Goal: Task Accomplishment & Management: Manage account settings

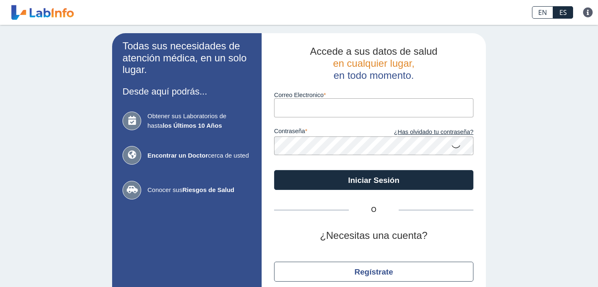
scroll to position [8, 0]
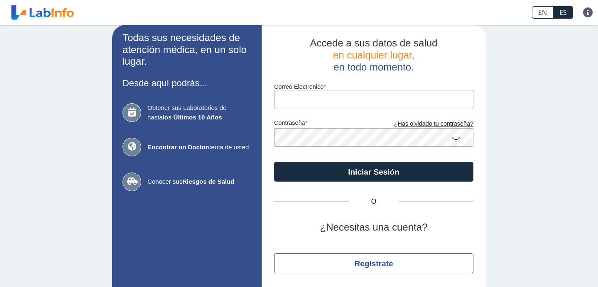
type input "[EMAIL_ADDRESS][DOMAIN_NAME]"
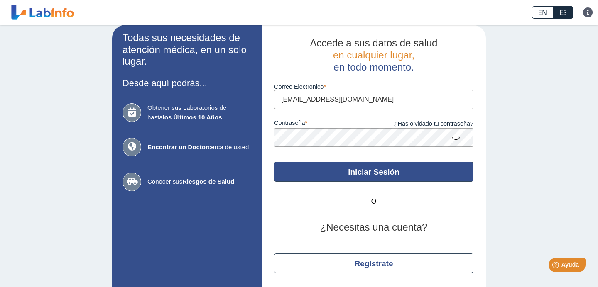
click at [354, 169] on button "Iniciar Sesión" at bounding box center [373, 172] width 199 height 20
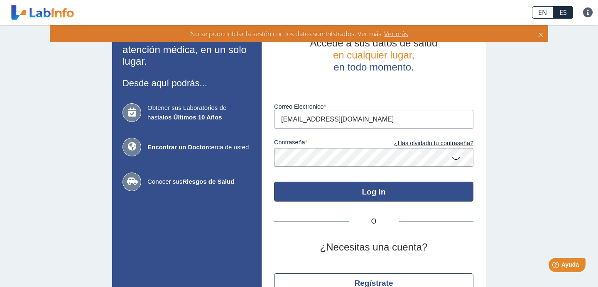
click at [352, 190] on button "Log In" at bounding box center [373, 192] width 199 height 20
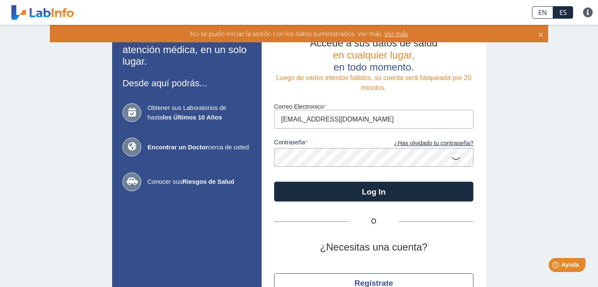
click at [338, 175] on form "Luego de varios intentos fallidos, su cuenta será bloqueada por 20 minutos. Cor…" at bounding box center [373, 137] width 199 height 129
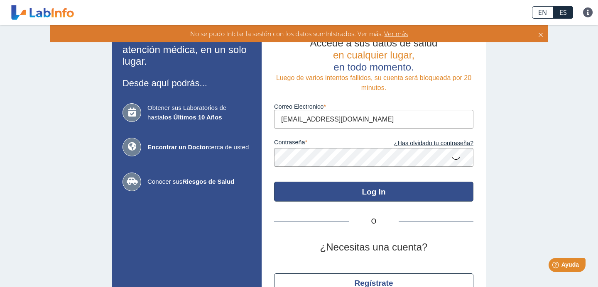
click at [350, 194] on button "Log In" at bounding box center [373, 192] width 199 height 20
click at [342, 185] on button "Log In" at bounding box center [373, 192] width 199 height 20
